Goal: Transaction & Acquisition: Purchase product/service

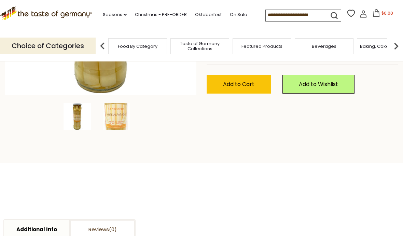
scroll to position [49, 0]
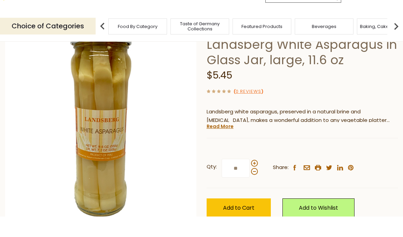
type input "**"
click at [10, 31] on div "Choice of Categories" at bounding box center [50, 46] width 101 height 30
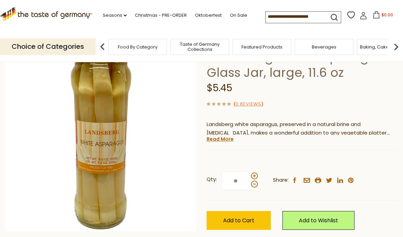
scroll to position [56, 0]
click at [6, 38] on p "Choice of Categories" at bounding box center [48, 46] width 96 height 17
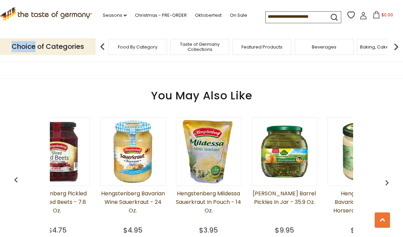
scroll to position [0, 1]
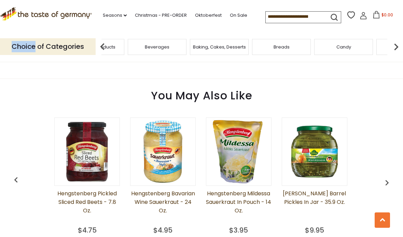
click at [124, 49] on div "Featured Products" at bounding box center [95, 47] width 59 height 16
click at [120, 58] on div "Choice of Categories Food By Category Taste of Germany Collections Featured Pro…" at bounding box center [201, 46] width 403 height 30
click at [66, 46] on p "Choice of Categories" at bounding box center [48, 46] width 96 height 17
click at [128, 42] on div "Beverages" at bounding box center [157, 47] width 59 height 16
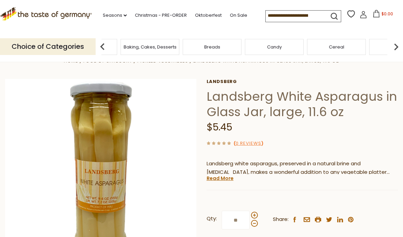
scroll to position [9, 0]
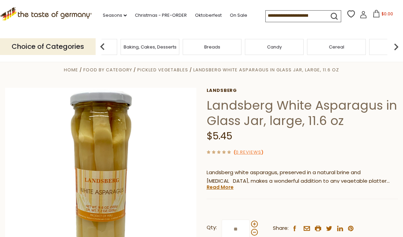
click at [243, 43] on div "Candy" at bounding box center [274, 47] width 62 height 16
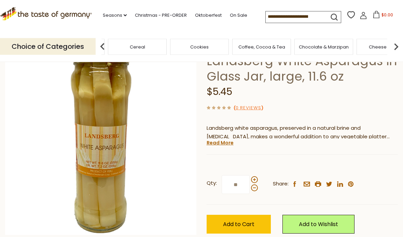
scroll to position [66, 0]
